Goal: Task Accomplishment & Management: Use online tool/utility

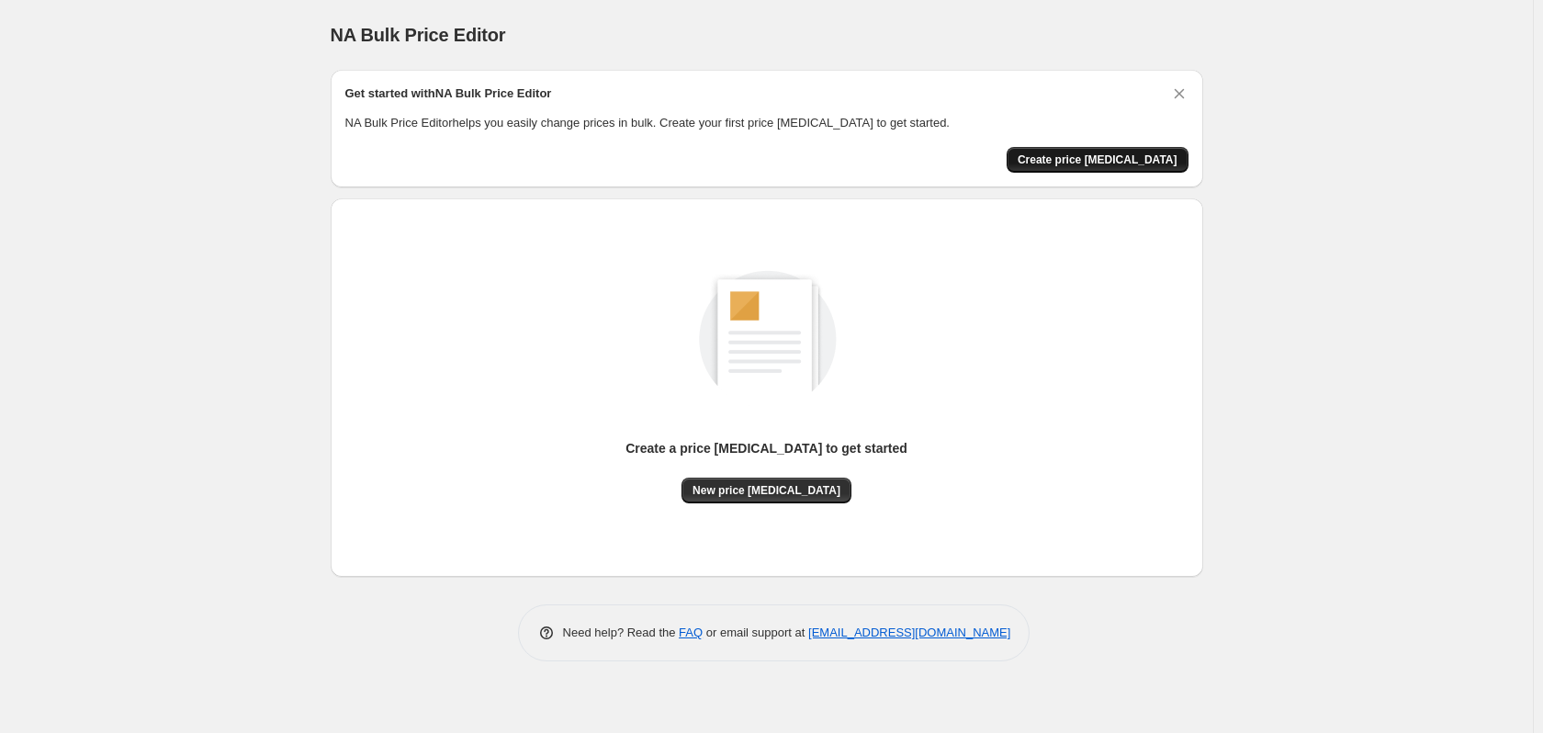
click at [1111, 155] on span "Create price change job" at bounding box center [1097, 159] width 160 height 15
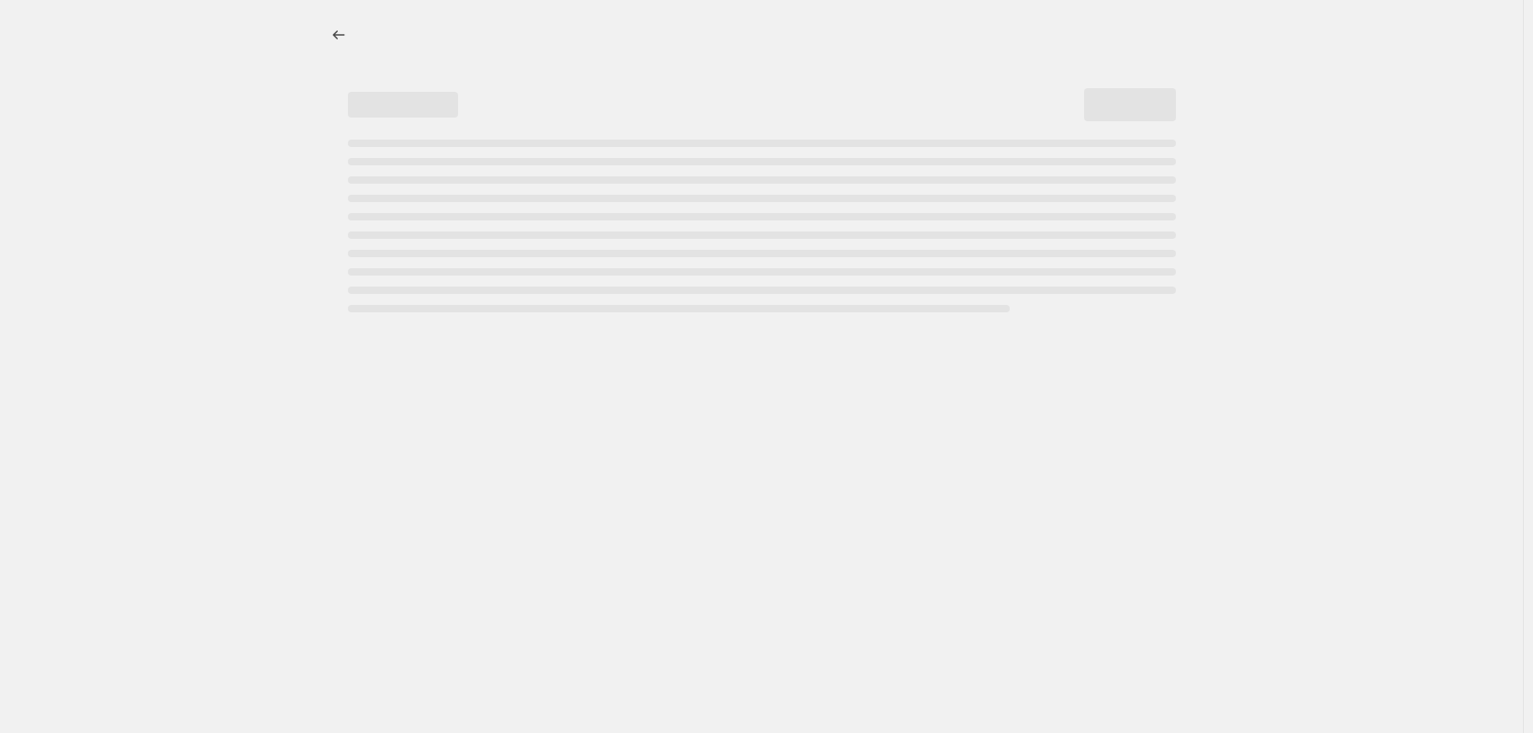
select select "percentage"
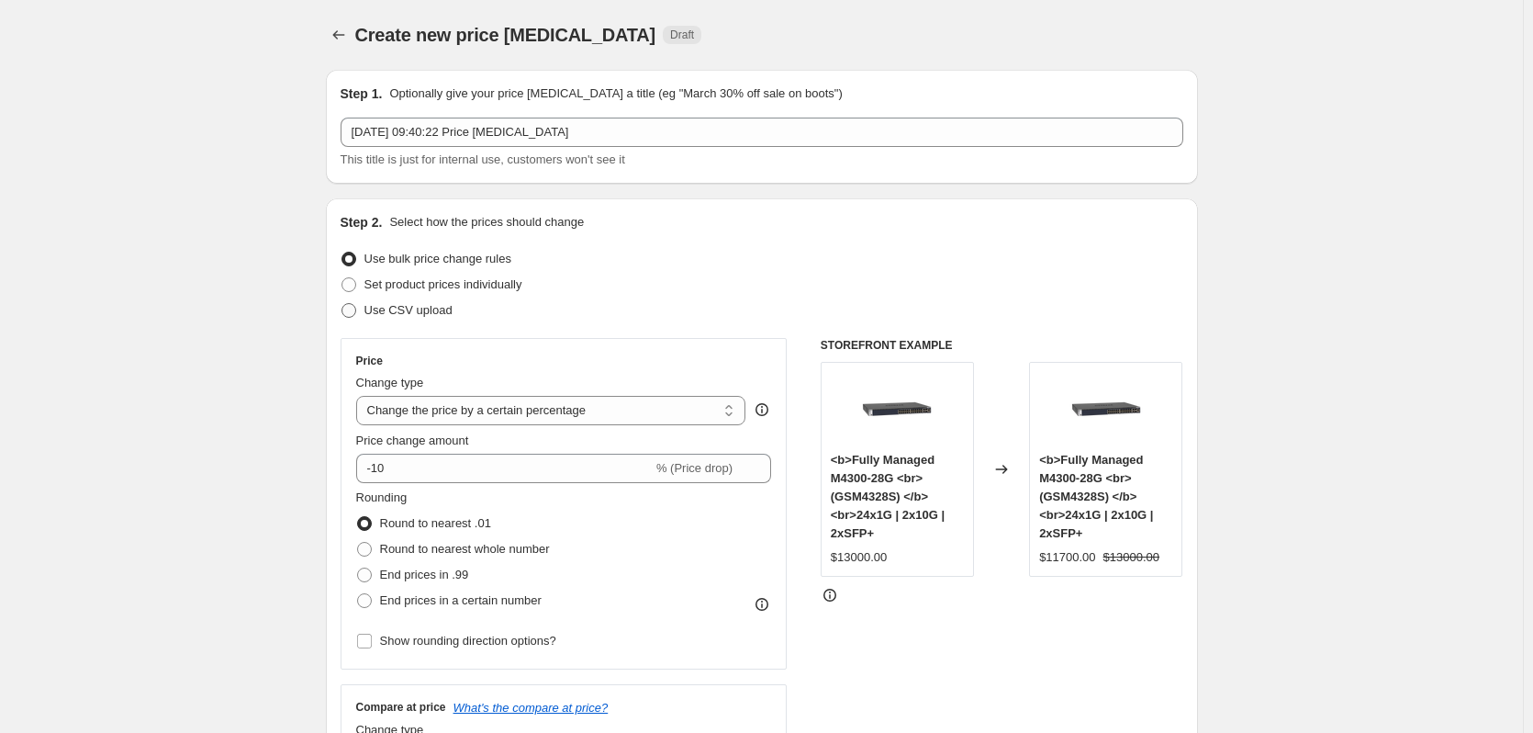
click at [431, 305] on span "Use CSV upload" at bounding box center [409, 310] width 88 height 14
click at [343, 304] on input "Use CSV upload" at bounding box center [342, 303] width 1 height 1
radio input "true"
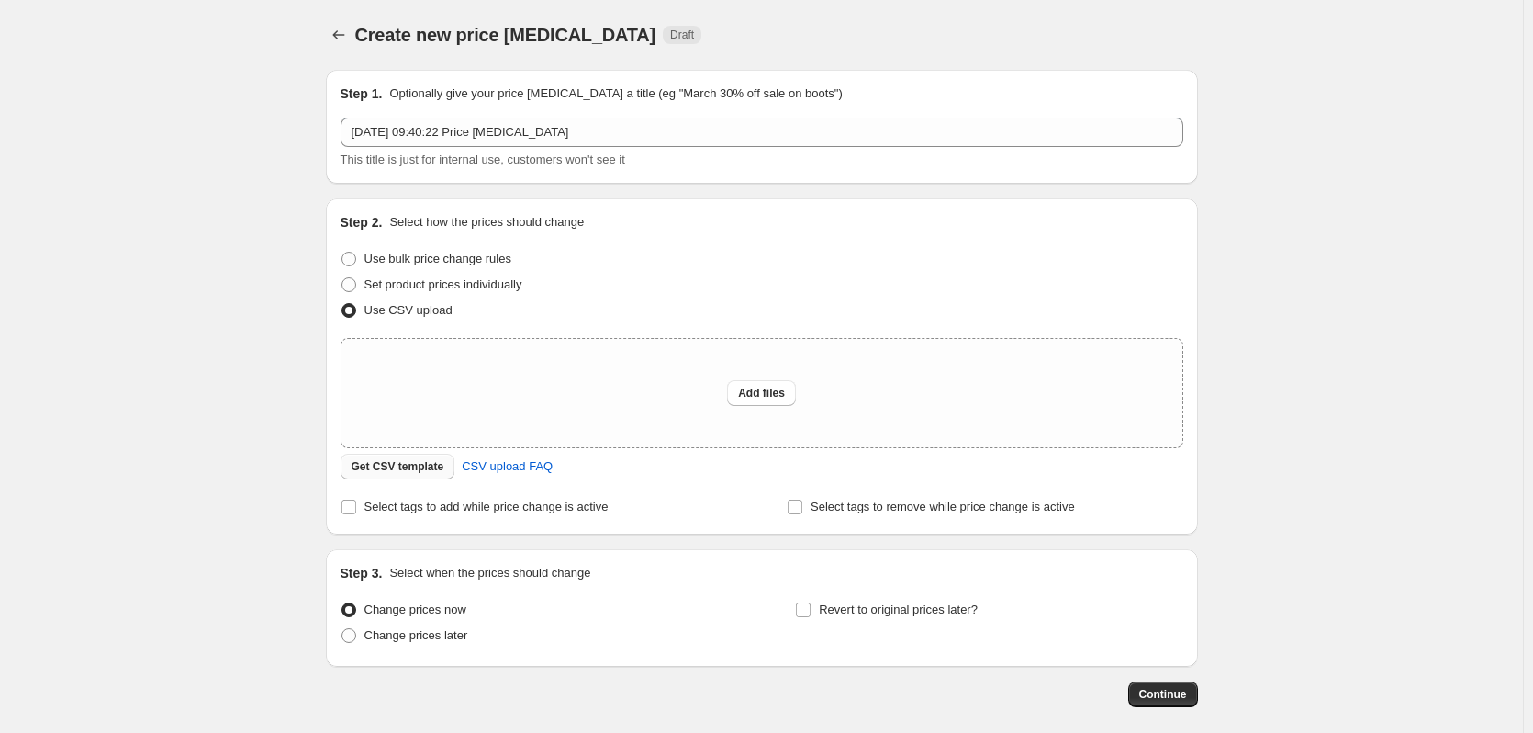
click at [425, 468] on span "Get CSV template" at bounding box center [398, 466] width 93 height 15
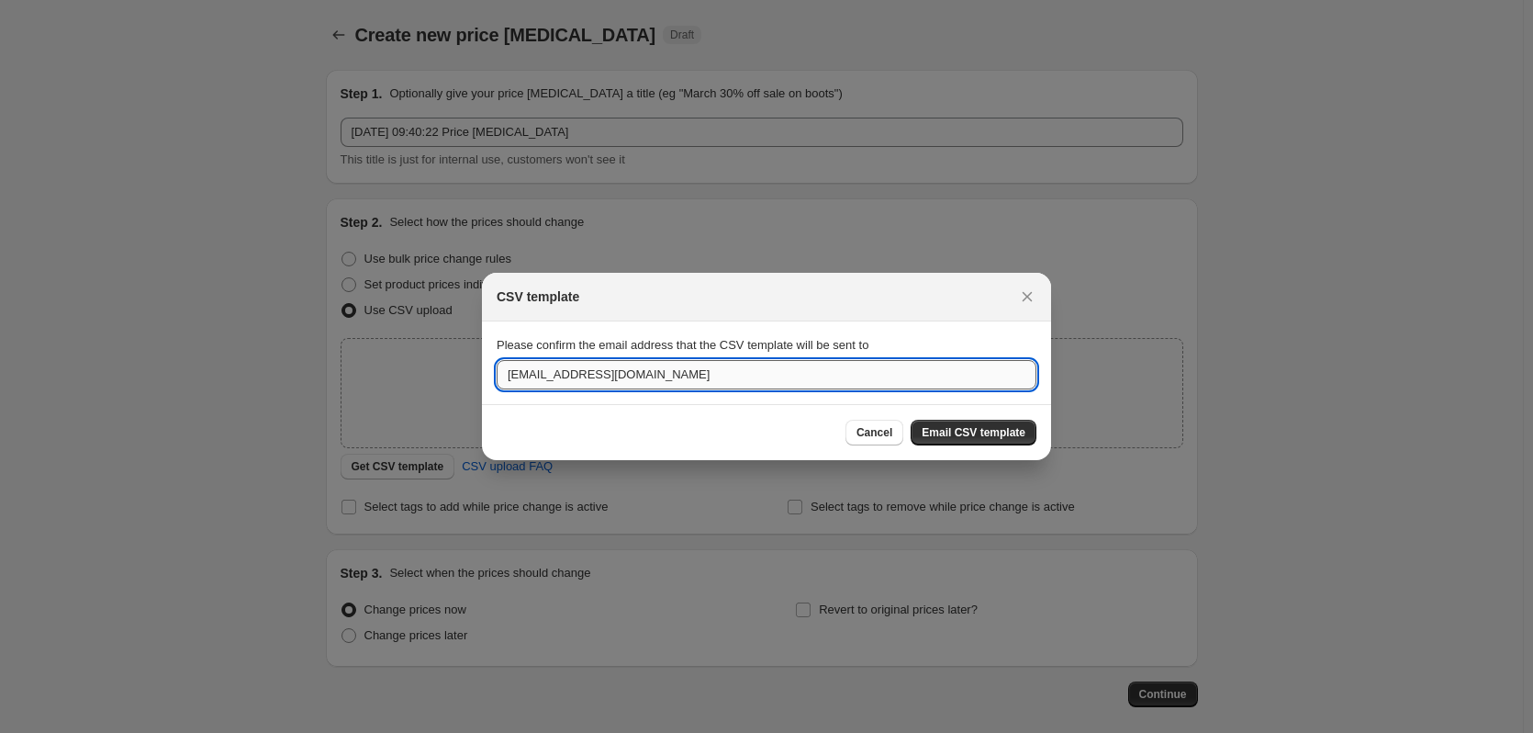
drag, startPoint x: 515, startPoint y: 372, endPoint x: 500, endPoint y: 367, distance: 16.3
click at [492, 370] on section "Please confirm the email address that the CSV template will be sent to it@winco…" at bounding box center [766, 362] width 569 height 83
type input "danny.tse@winco.com.hk"
click at [956, 446] on div "Cancel Email CSV template" at bounding box center [766, 432] width 569 height 56
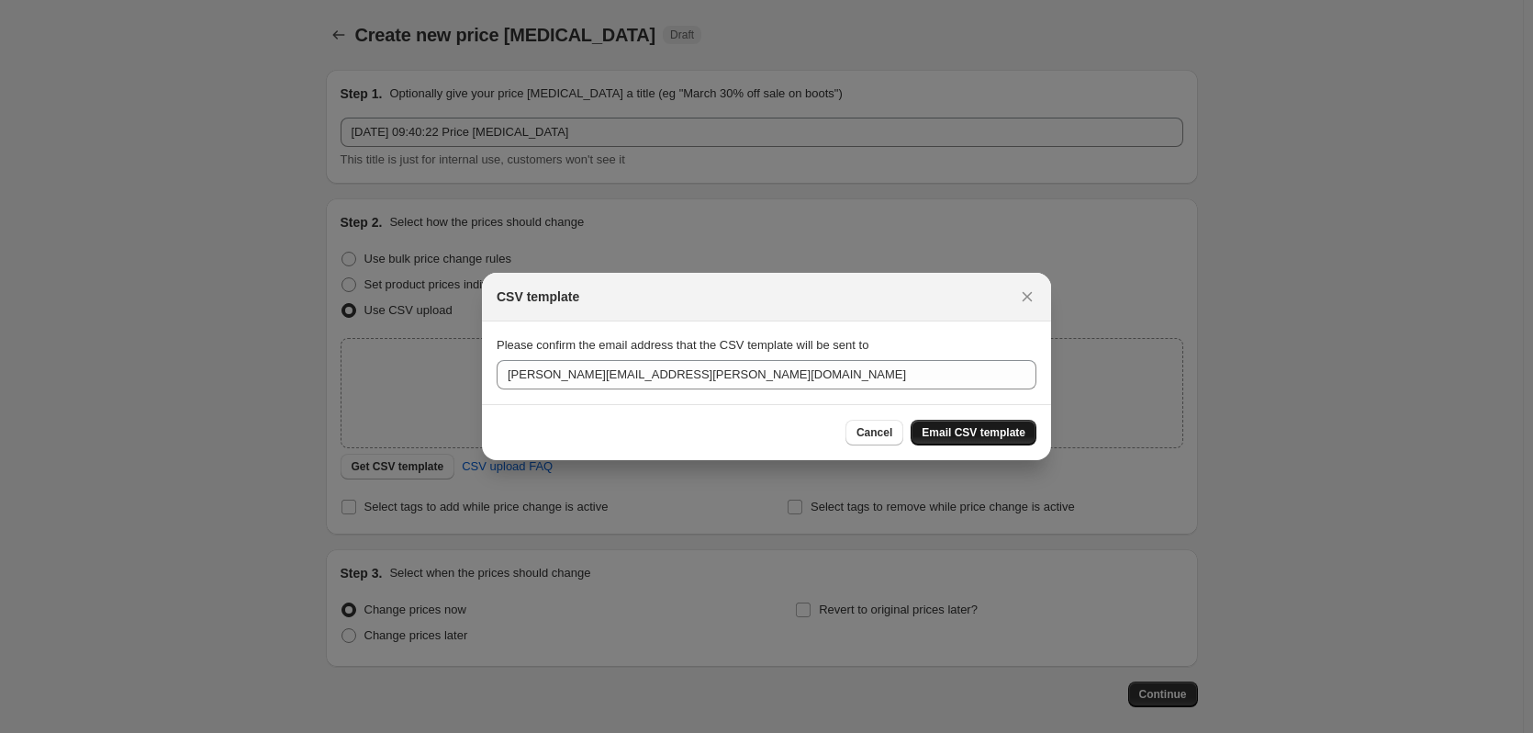
click at [956, 437] on span "Email CSV template" at bounding box center [974, 432] width 104 height 15
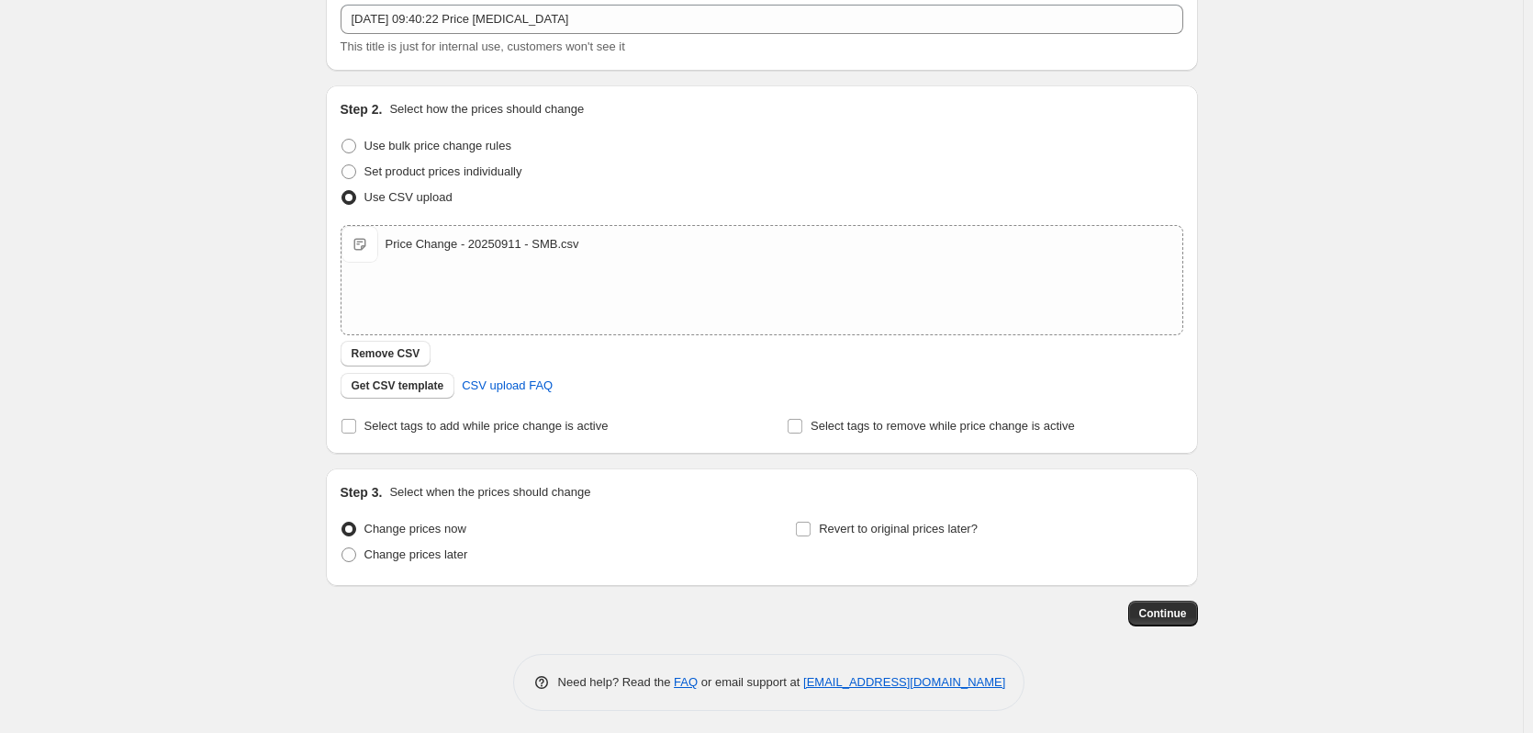
scroll to position [118, 0]
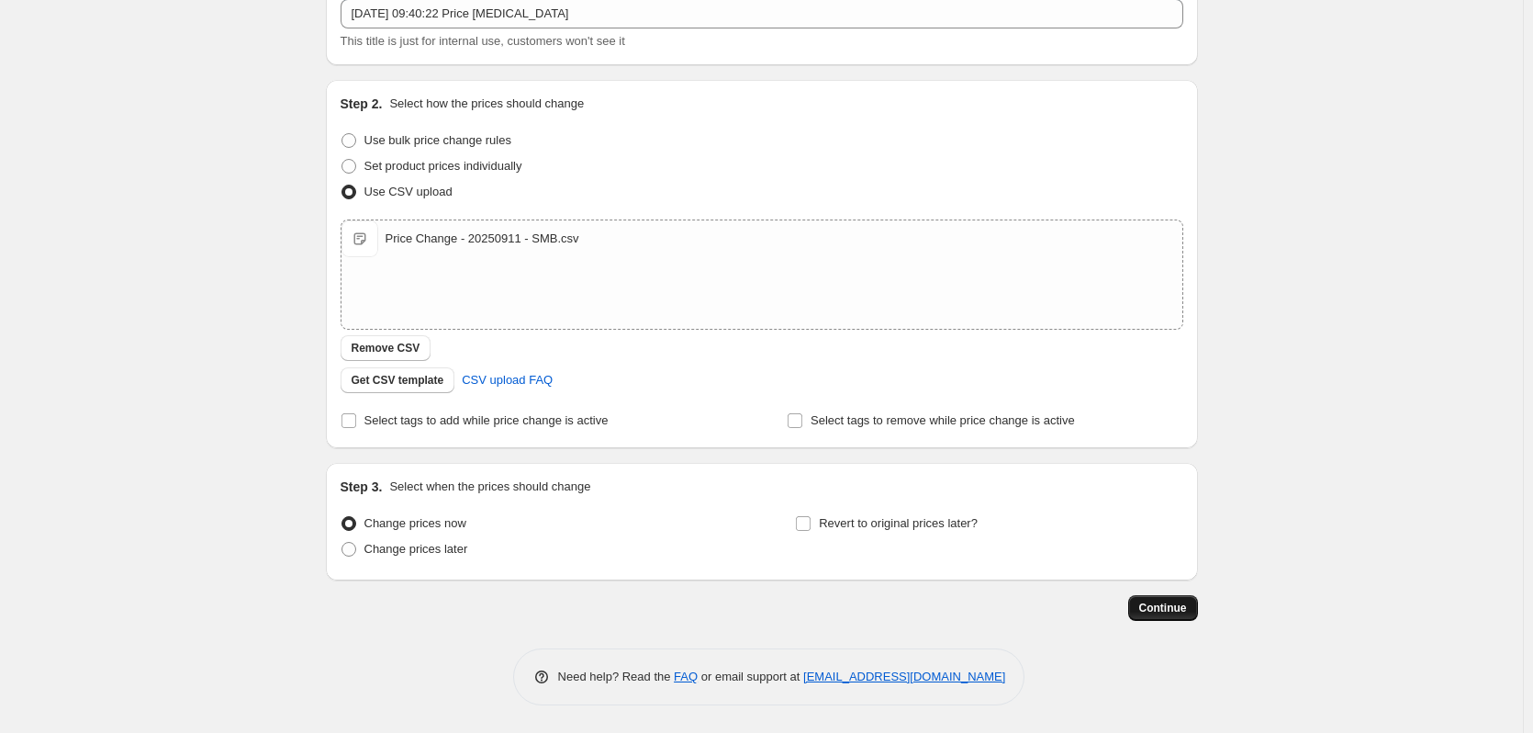
click at [1186, 609] on span "Continue" at bounding box center [1164, 608] width 48 height 15
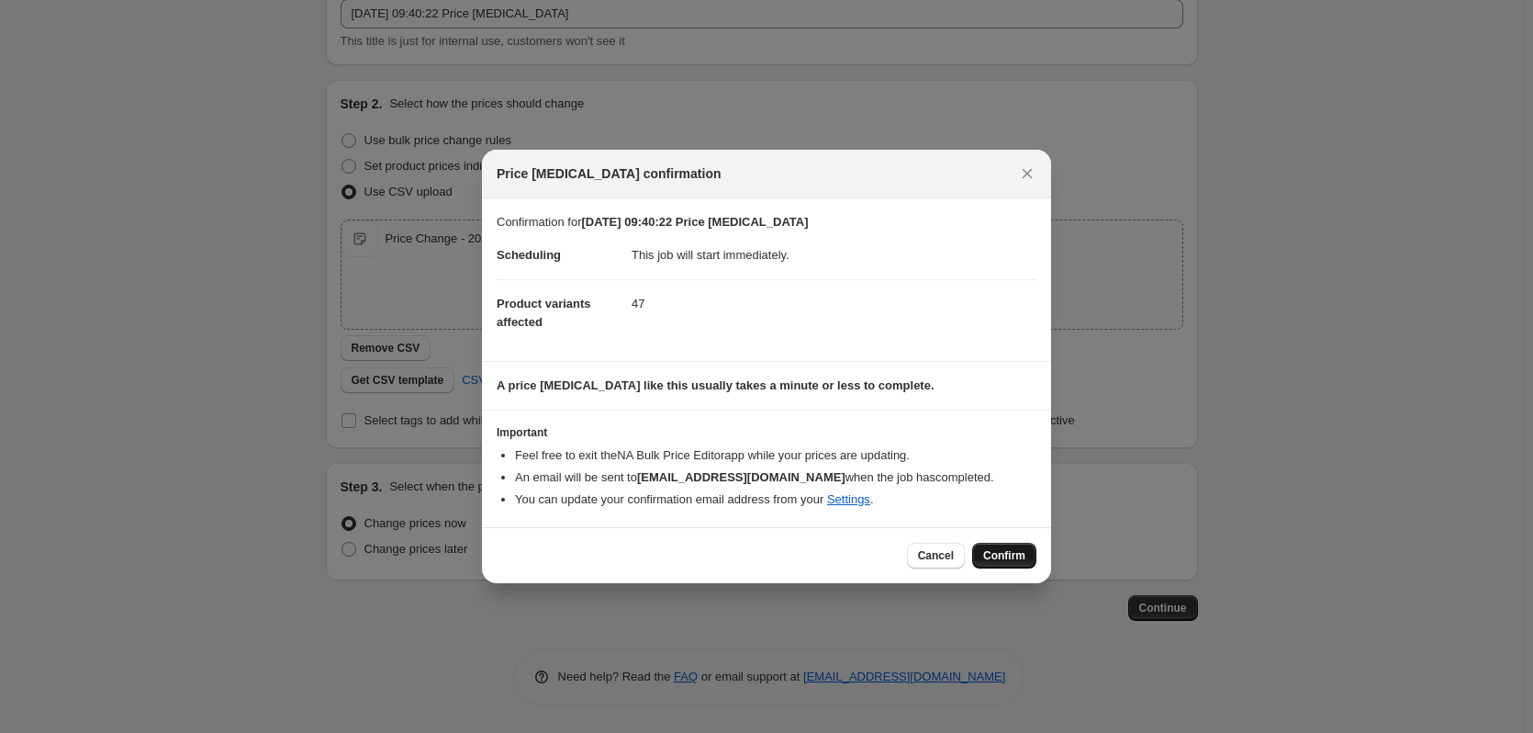
click at [996, 552] on span "Confirm" at bounding box center [1004, 555] width 42 height 15
